Goal: Task Accomplishment & Management: Manage account settings

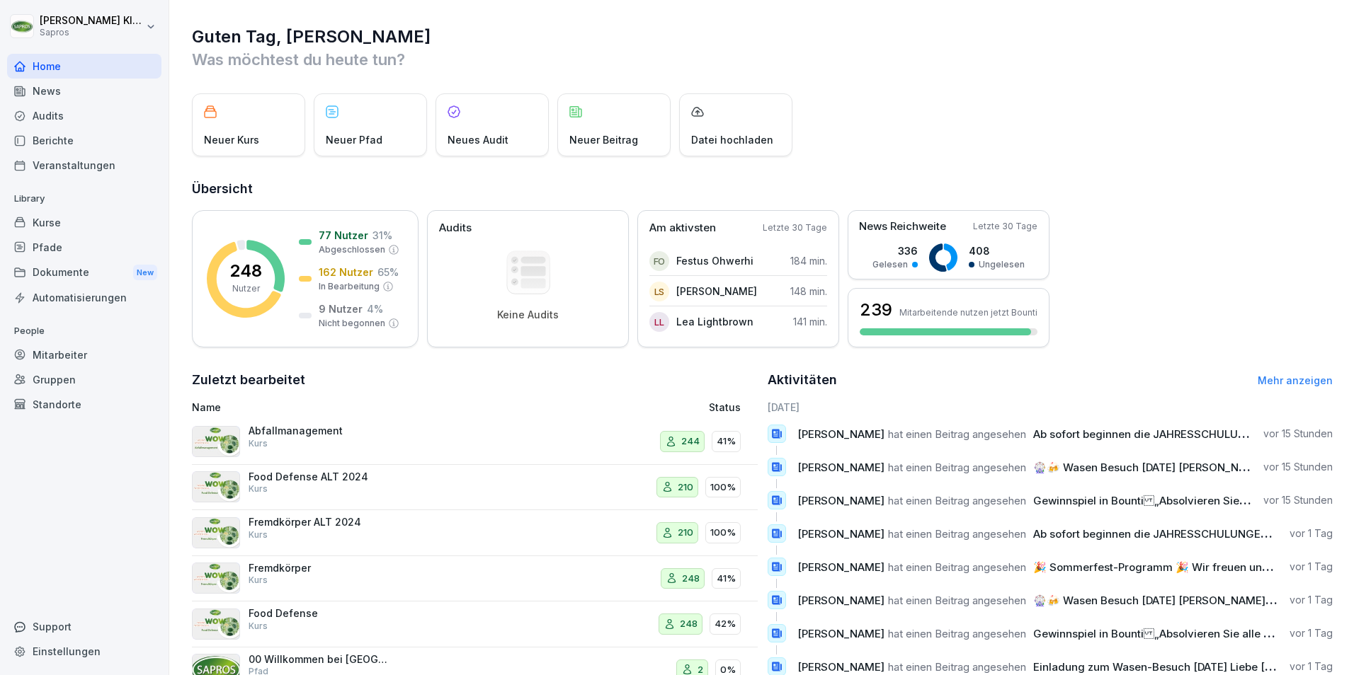
click at [60, 350] on div "Mitarbeiter" at bounding box center [84, 355] width 154 height 25
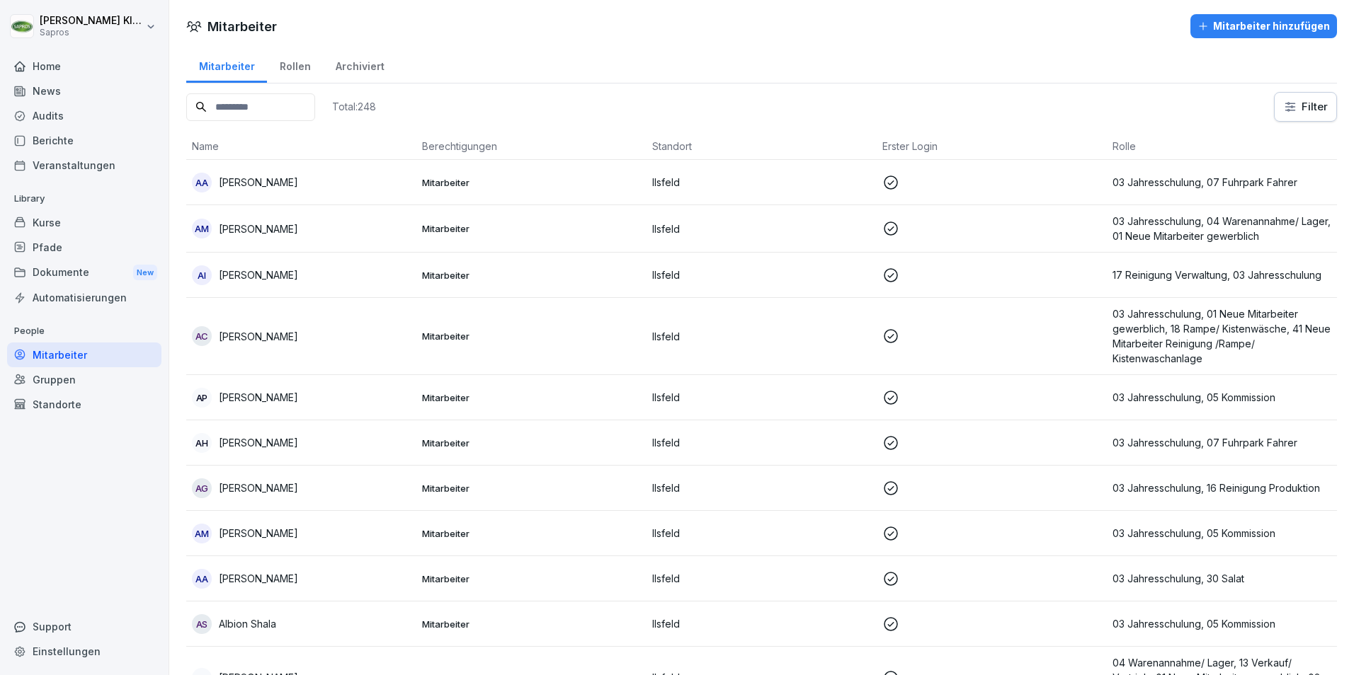
click at [222, 106] on input at bounding box center [250, 107] width 129 height 28
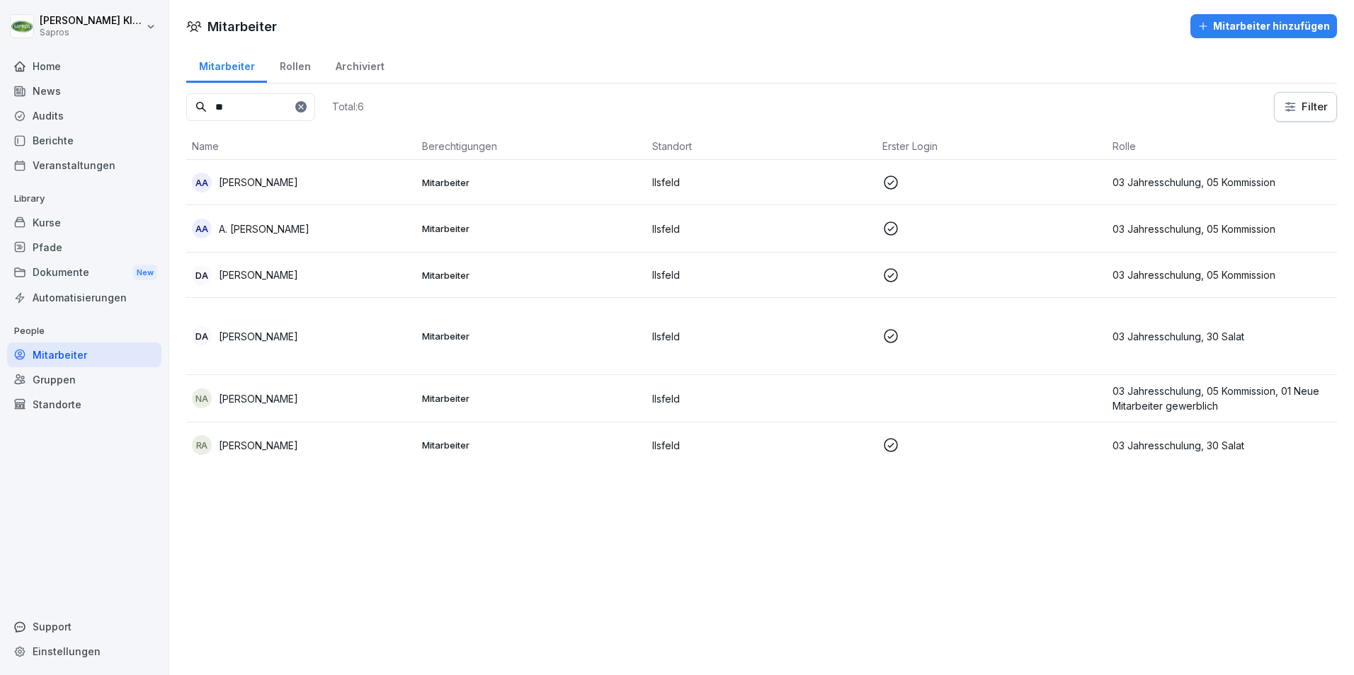
type input "*"
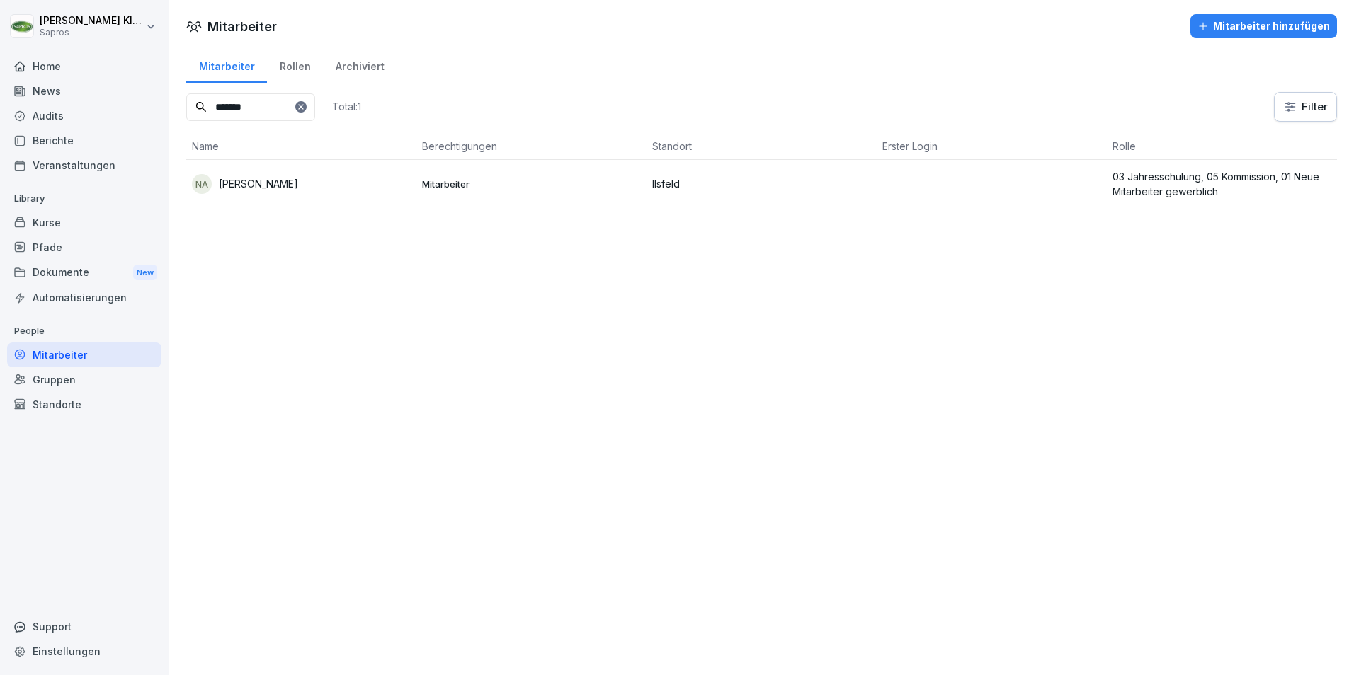
type input "*******"
click at [1228, 178] on p "03 Jahresschulung, 05 Kommission, 01 Neue Mitarbeiter gewerblich" at bounding box center [1221, 184] width 219 height 30
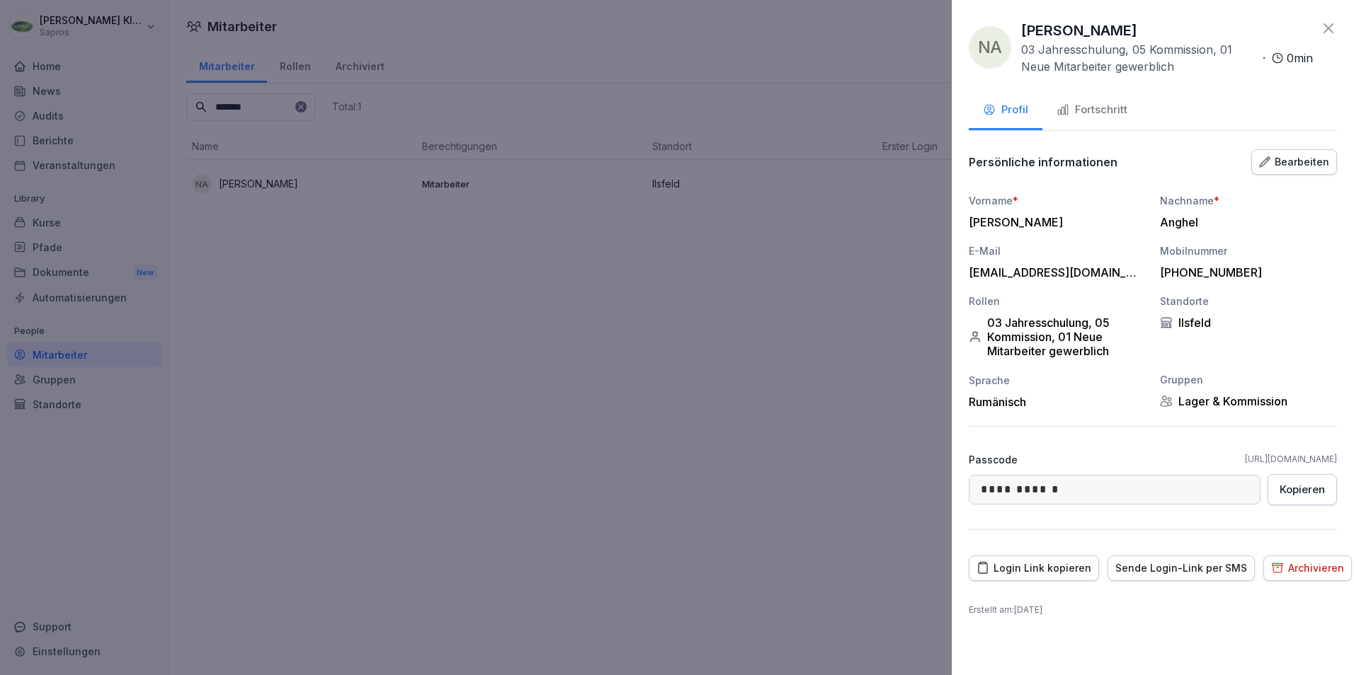
click at [1284, 162] on div "Bearbeiten" at bounding box center [1294, 162] width 70 height 16
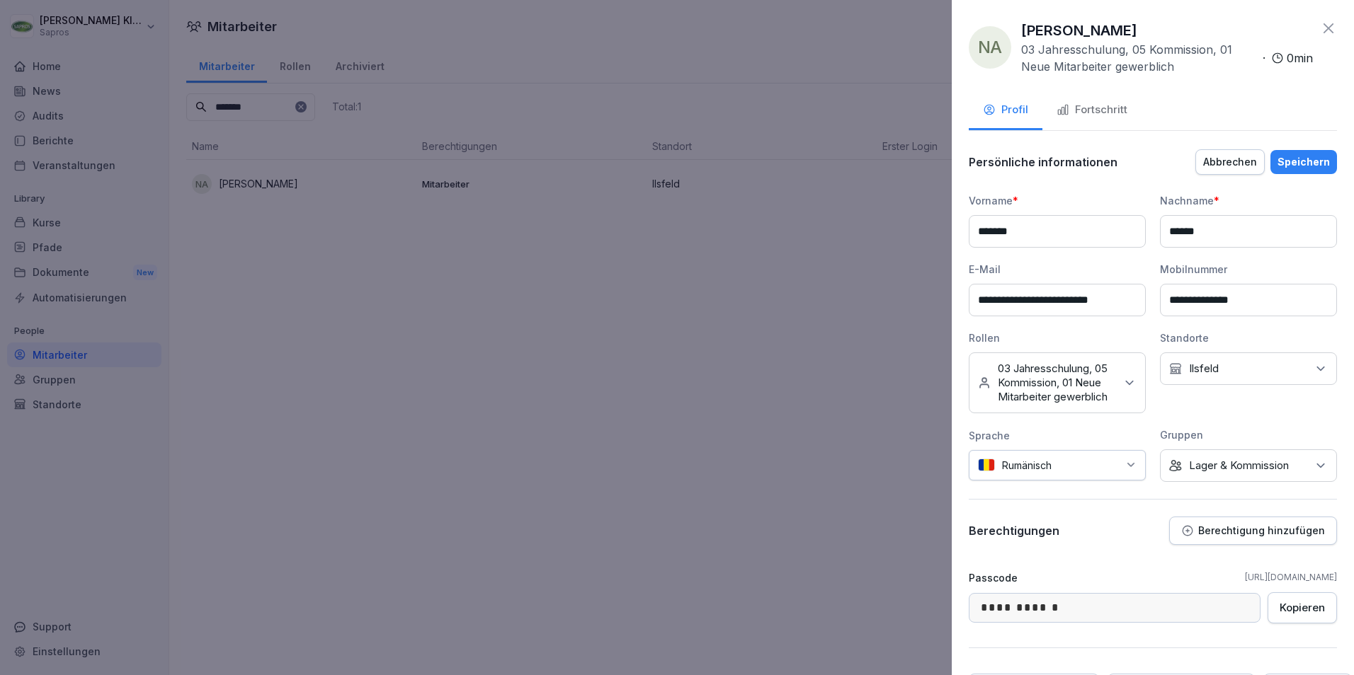
click at [1104, 99] on button "Fortschritt" at bounding box center [1091, 111] width 99 height 38
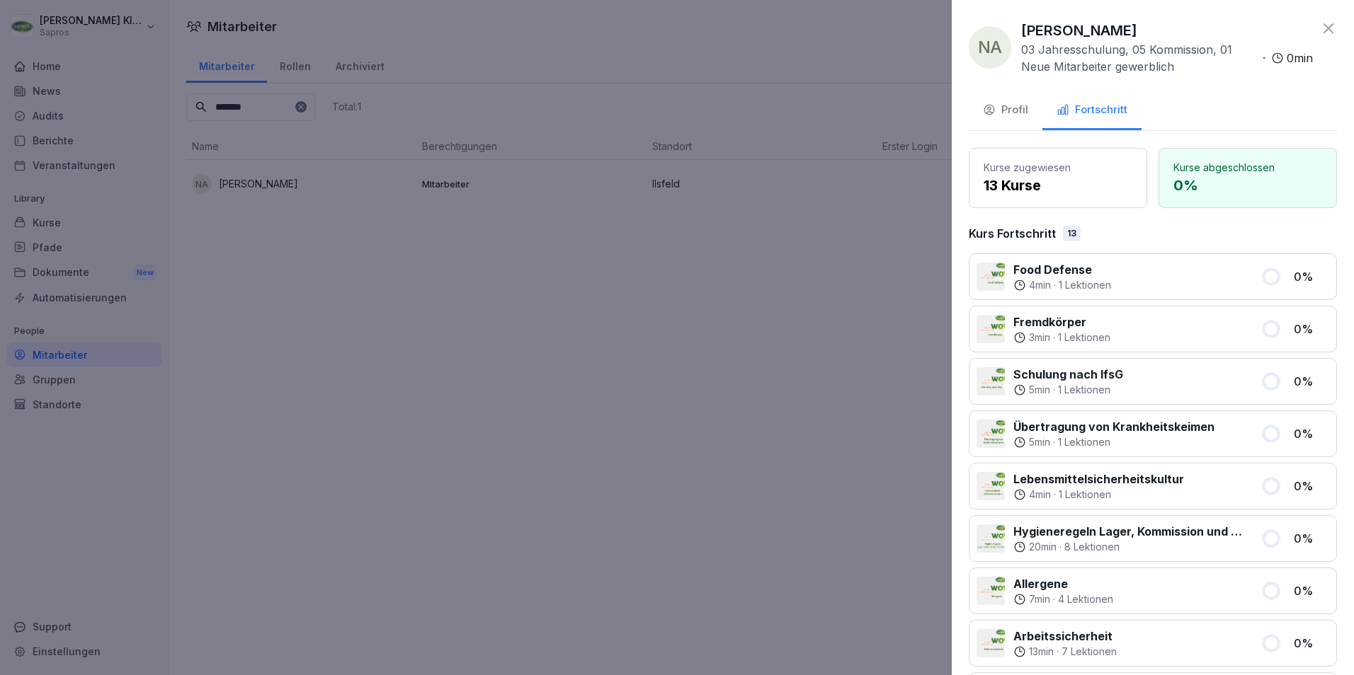
click at [1323, 26] on icon at bounding box center [1328, 28] width 10 height 10
